Goal: Transaction & Acquisition: Purchase product/service

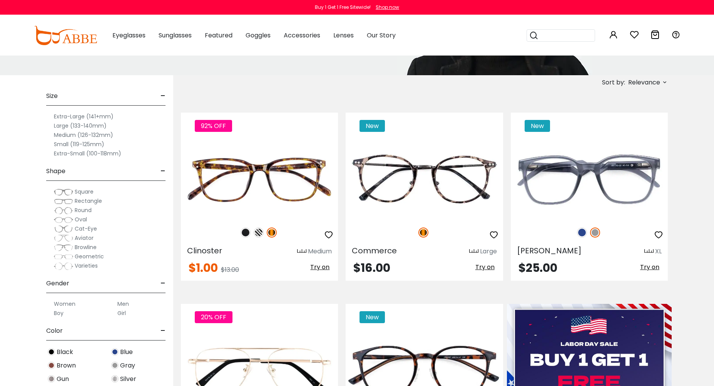
scroll to position [116, 0]
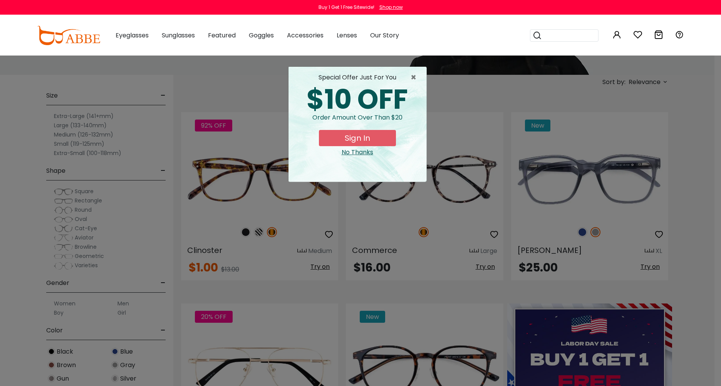
drag, startPoint x: 353, startPoint y: 132, endPoint x: 354, endPoint y: 146, distance: 14.7
click at [353, 132] on button "Sign In" at bounding box center [357, 138] width 77 height 16
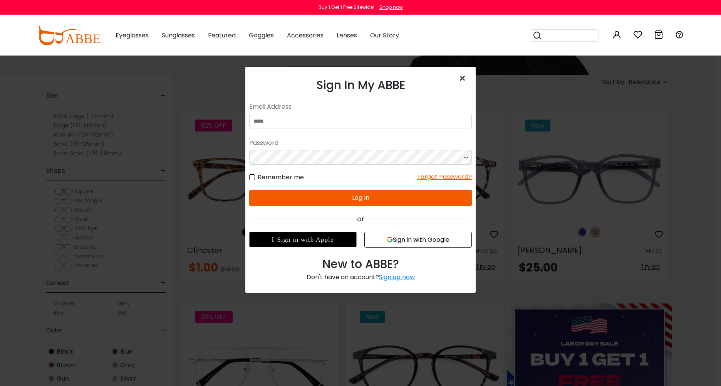
click at [463, 78] on span "×" at bounding box center [463, 78] width 11 height 17
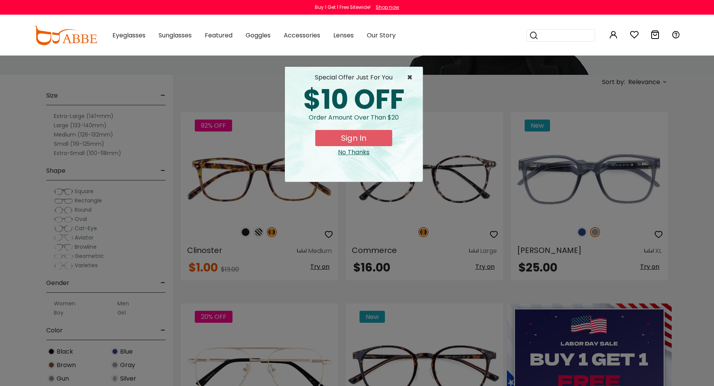
click at [411, 77] on span "×" at bounding box center [412, 77] width 10 height 9
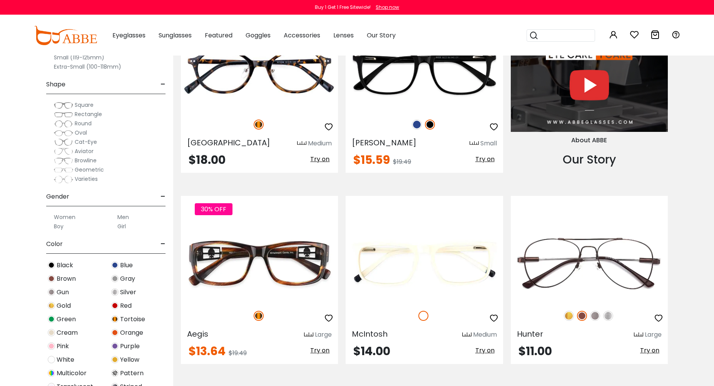
scroll to position [810, 0]
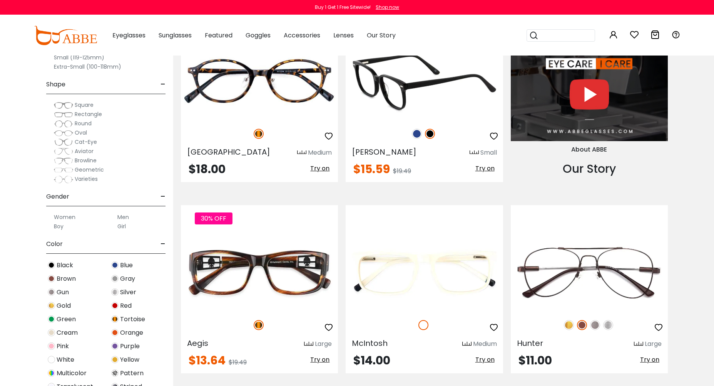
click at [422, 86] on img at bounding box center [424, 81] width 157 height 79
